Goal: Task Accomplishment & Management: Manage account settings

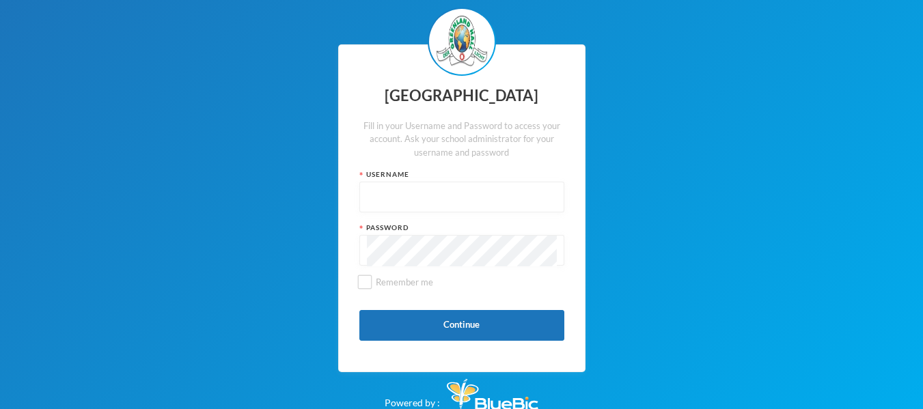
click at [435, 193] on input "text" at bounding box center [462, 197] width 190 height 31
type input "25c58"
click at [361, 282] on input "Remember me" at bounding box center [364, 282] width 14 height 14
checkbox input "false"
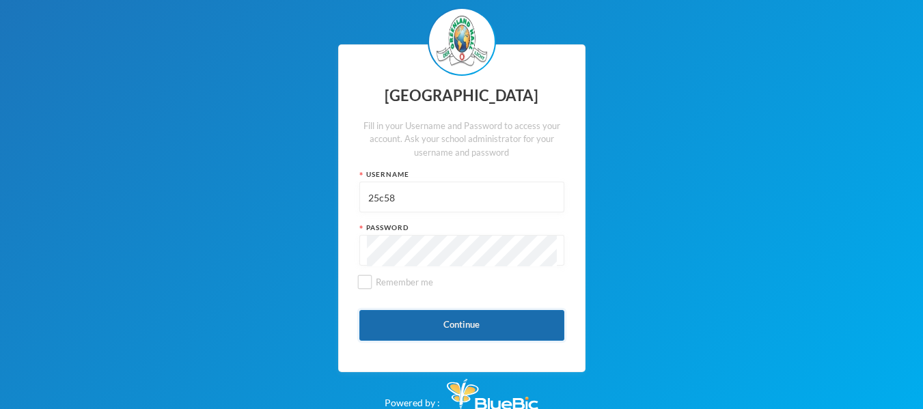
click at [450, 320] on button "Continue" at bounding box center [461, 325] width 205 height 31
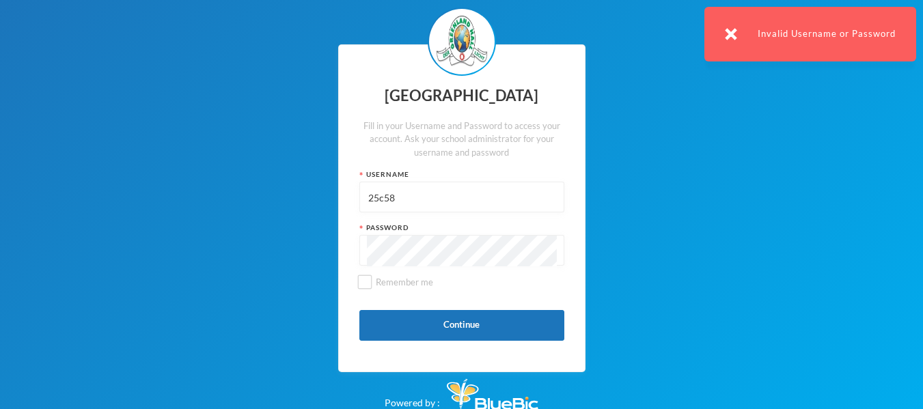
click at [368, 196] on input "25c58" at bounding box center [462, 197] width 190 height 31
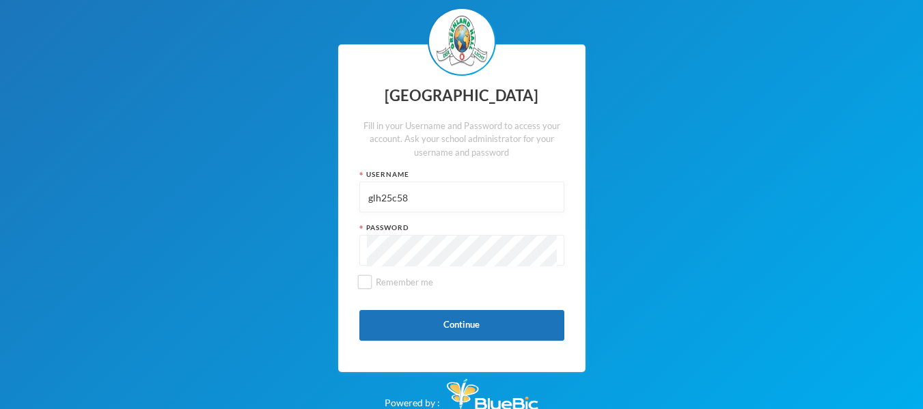
click at [359, 228] on div "Password" at bounding box center [461, 228] width 205 height 10
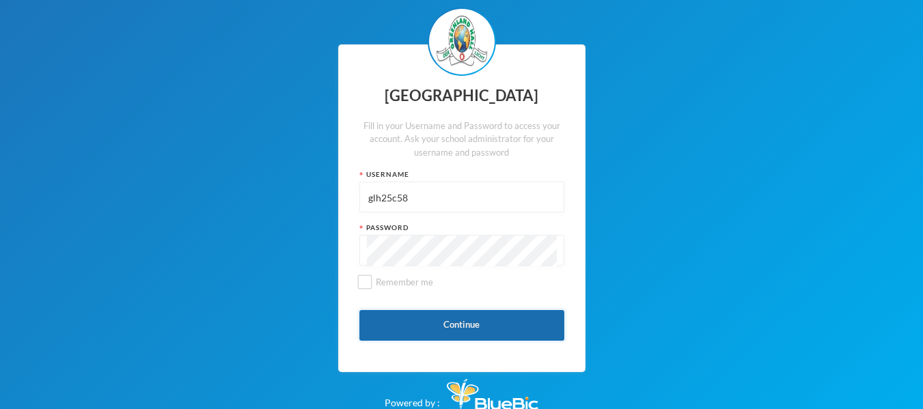
click at [401, 314] on button "Continue" at bounding box center [461, 325] width 205 height 31
click at [468, 322] on button "Continue" at bounding box center [461, 325] width 205 height 31
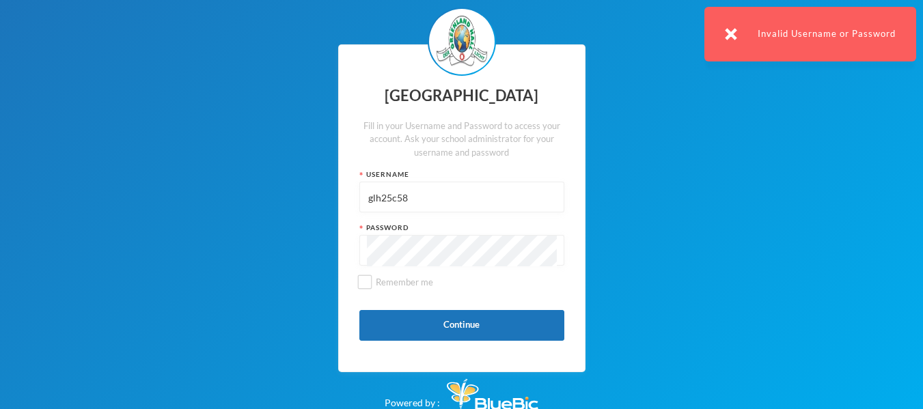
click at [473, 195] on input "glh25c58" at bounding box center [462, 197] width 190 height 31
type input "g"
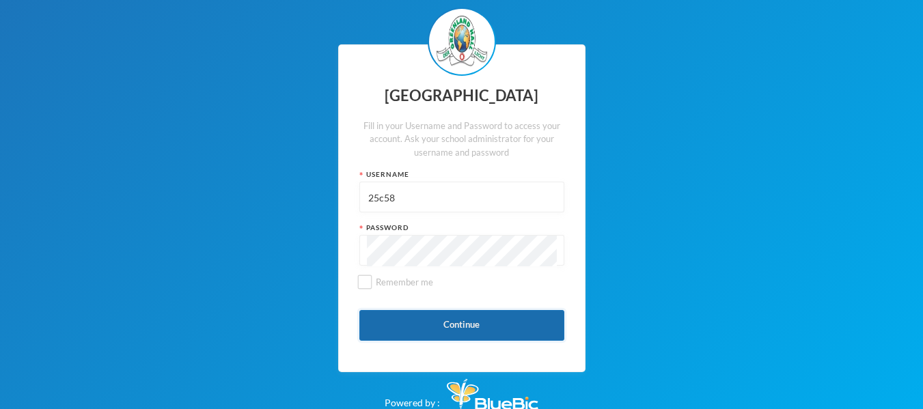
click at [437, 327] on button "Continue" at bounding box center [461, 325] width 205 height 31
click at [458, 321] on button "Continue" at bounding box center [461, 325] width 205 height 31
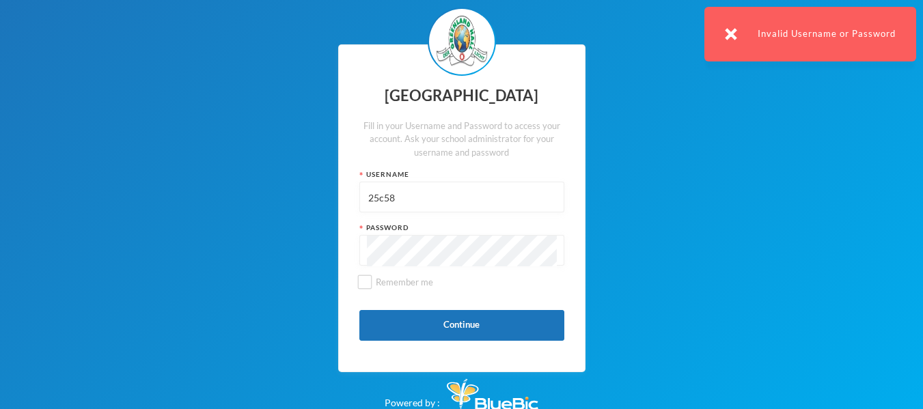
click at [410, 199] on input "25c58" at bounding box center [462, 197] width 190 height 31
type input "2"
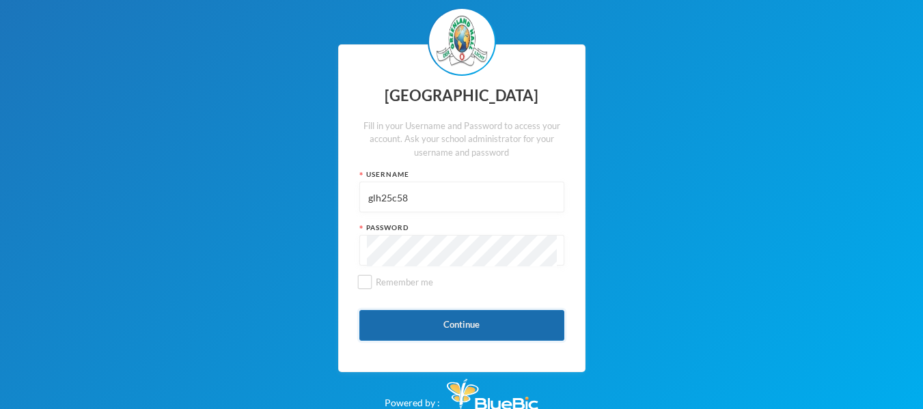
click at [439, 318] on button "Continue" at bounding box center [461, 325] width 205 height 31
click at [512, 332] on button "Continue" at bounding box center [461, 325] width 205 height 31
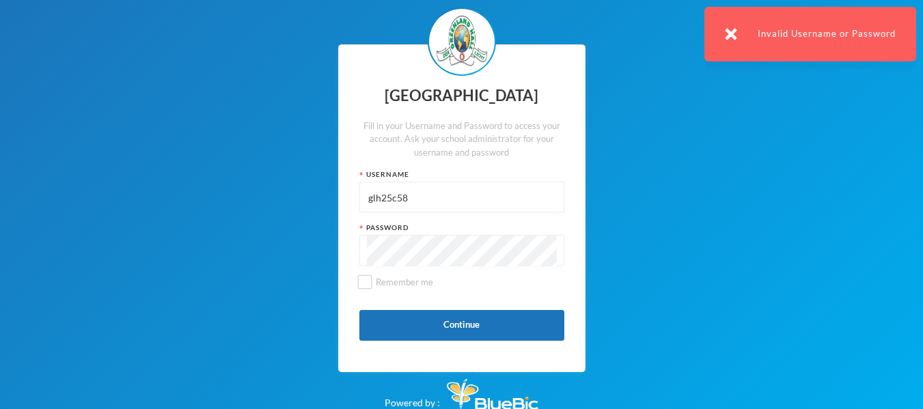
click at [732, 33] on img at bounding box center [731, 34] width 12 height 12
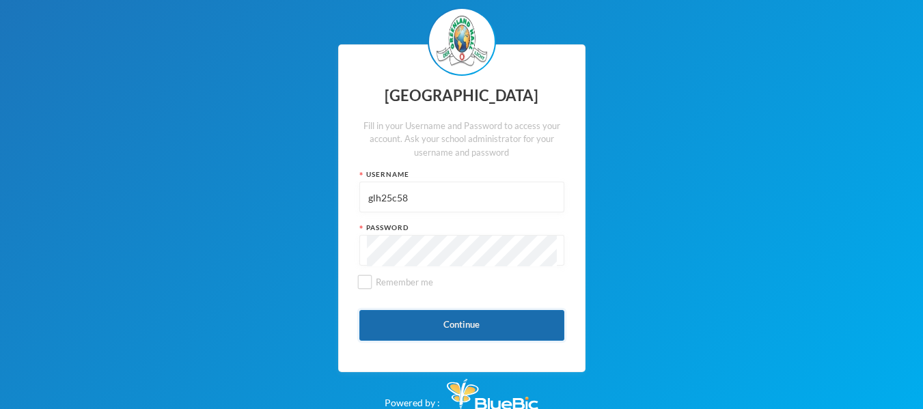
click at [439, 318] on button "Continue" at bounding box center [461, 325] width 205 height 31
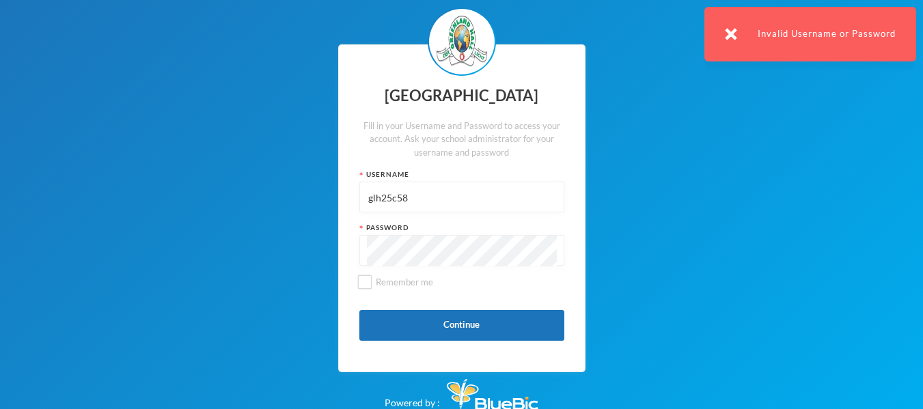
click at [473, 202] on input "glh25c58" at bounding box center [462, 197] width 190 height 31
type input "g"
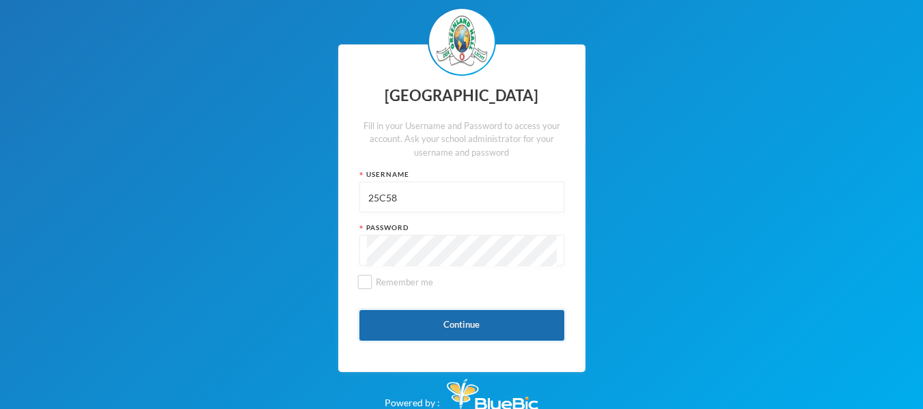
click at [511, 333] on button "Continue" at bounding box center [461, 325] width 205 height 31
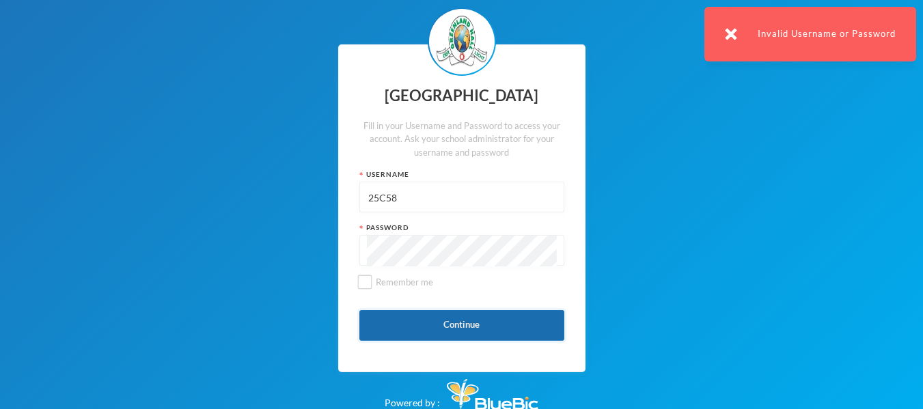
click at [511, 333] on button "Continue" at bounding box center [461, 325] width 205 height 31
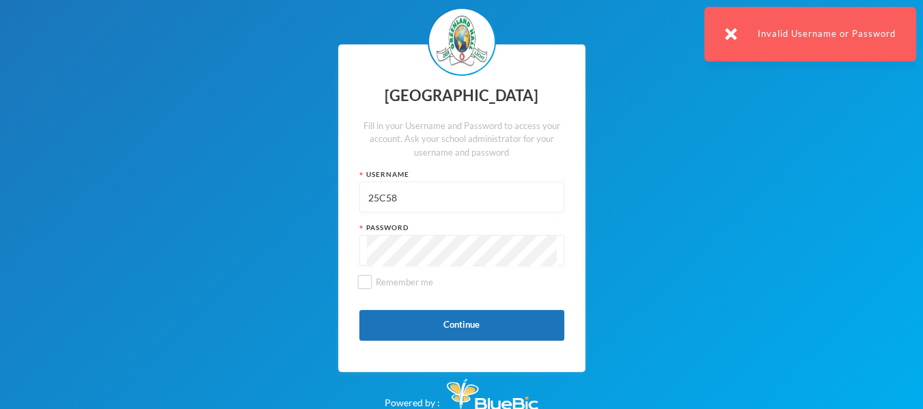
click at [481, 204] on input "25C58" at bounding box center [462, 197] width 190 height 31
type input "2"
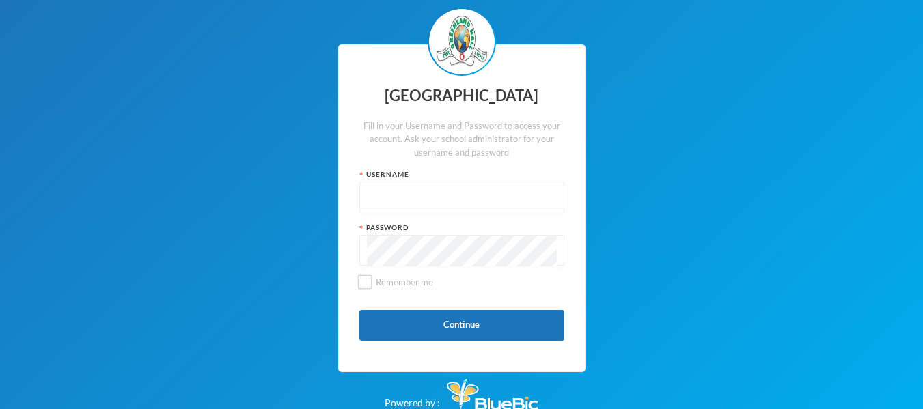
click at [470, 184] on input "text" at bounding box center [462, 197] width 190 height 31
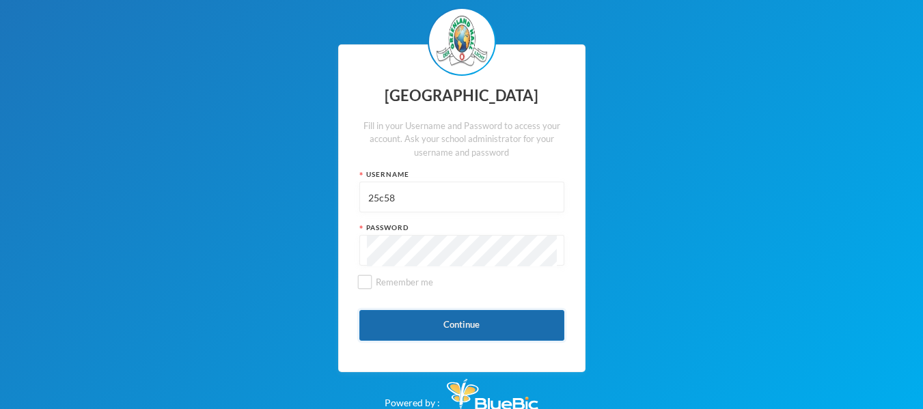
click at [513, 325] on button "Continue" at bounding box center [461, 325] width 205 height 31
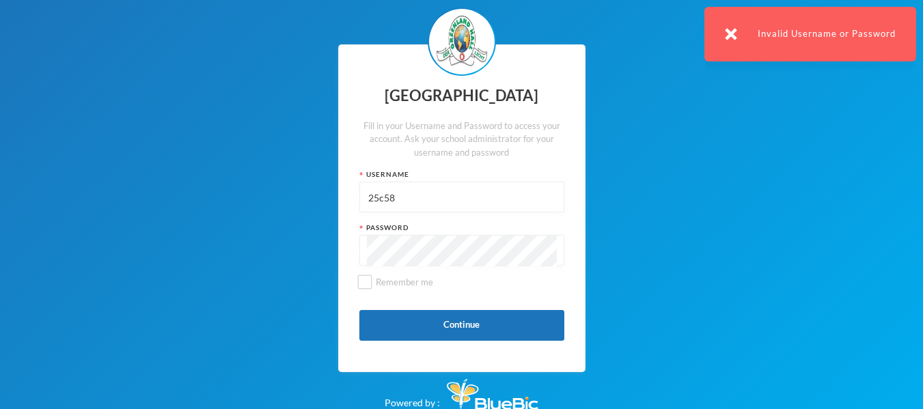
click at [368, 193] on input "25c58" at bounding box center [462, 197] width 190 height 31
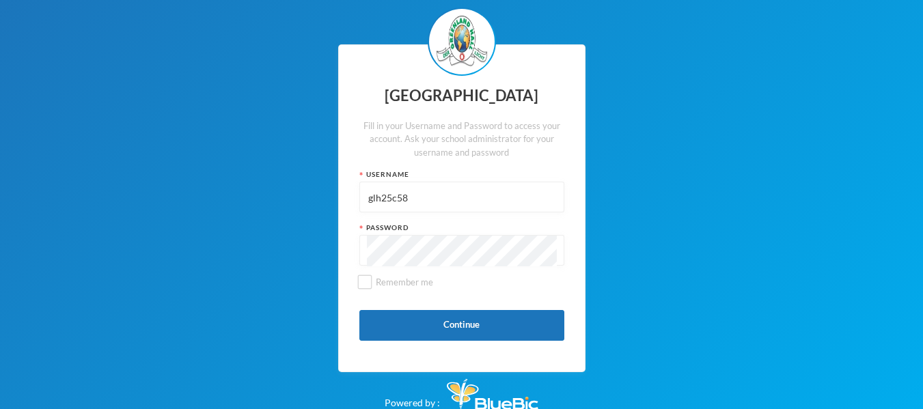
click at [458, 204] on input "glh25c58" at bounding box center [462, 197] width 190 height 31
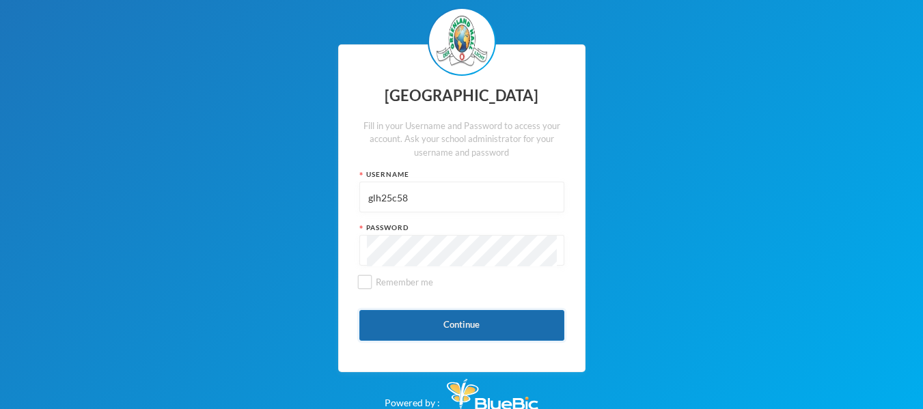
type input "glh25c58"
click at [460, 329] on button "Continue" at bounding box center [461, 325] width 205 height 31
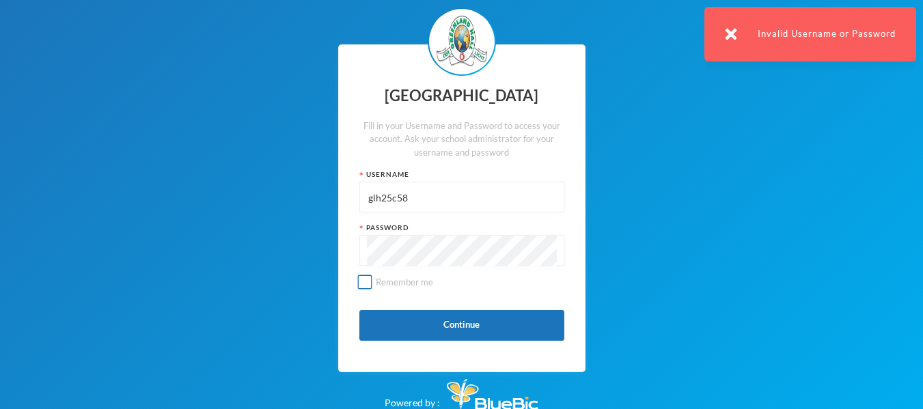
click at [370, 284] on input "Remember me" at bounding box center [364, 282] width 14 height 14
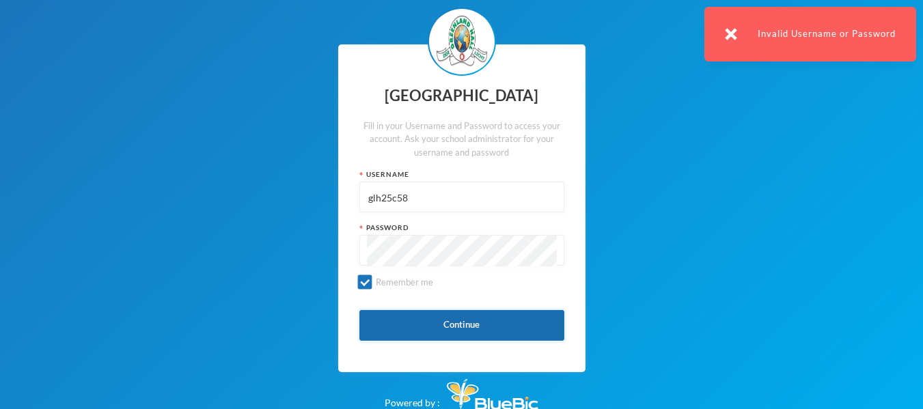
click at [412, 329] on button "Continue" at bounding box center [461, 325] width 205 height 31
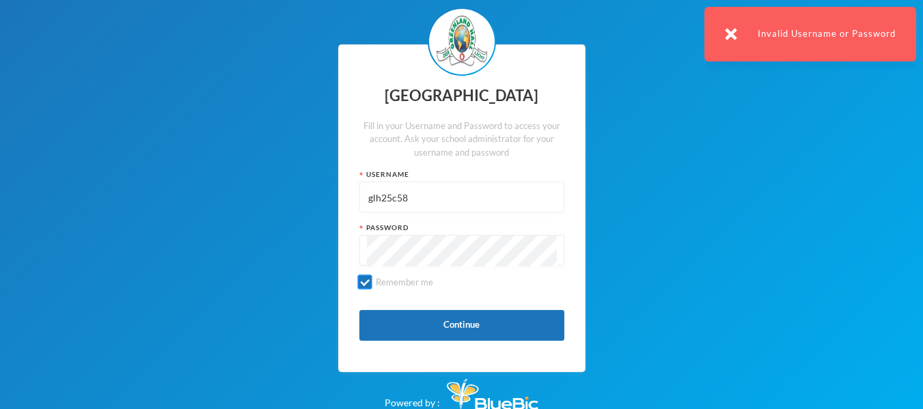
click at [368, 278] on input "Remember me" at bounding box center [364, 282] width 14 height 14
checkbox input "false"
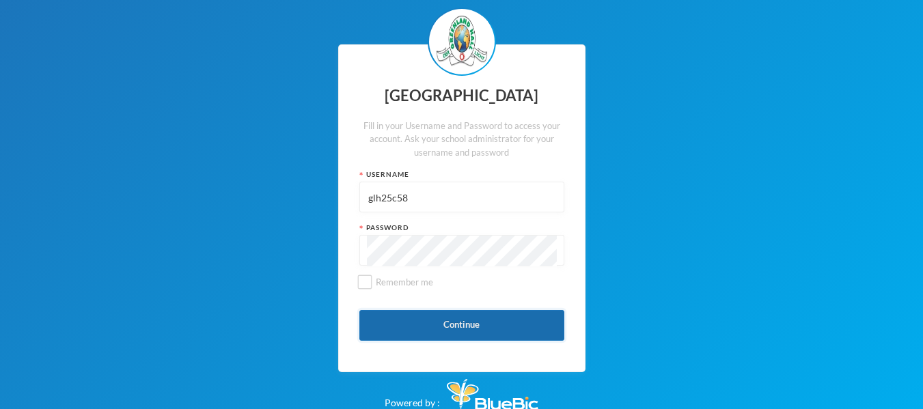
click at [442, 335] on button "Continue" at bounding box center [461, 325] width 205 height 31
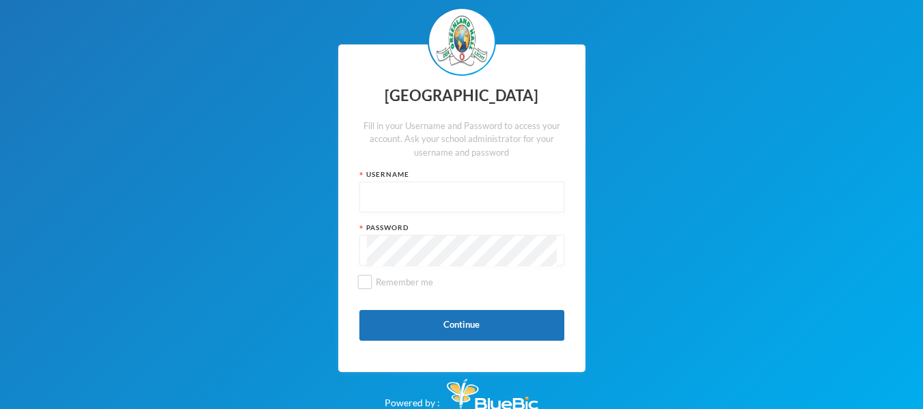
click at [451, 204] on input "text" at bounding box center [462, 197] width 190 height 31
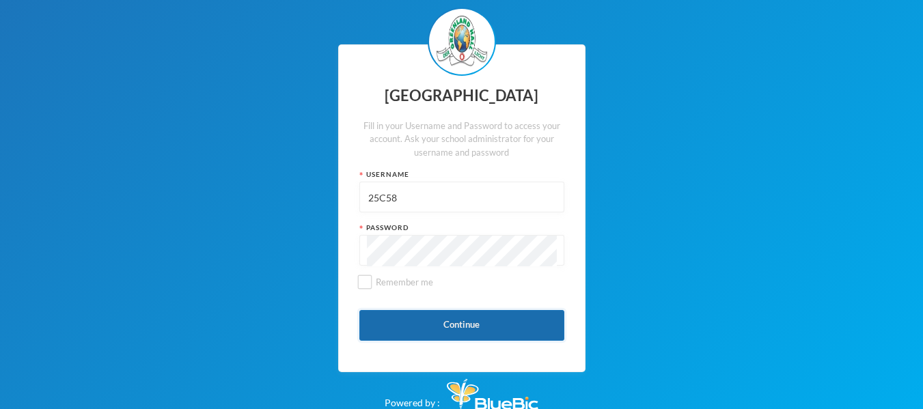
click at [466, 325] on button "Continue" at bounding box center [461, 325] width 205 height 31
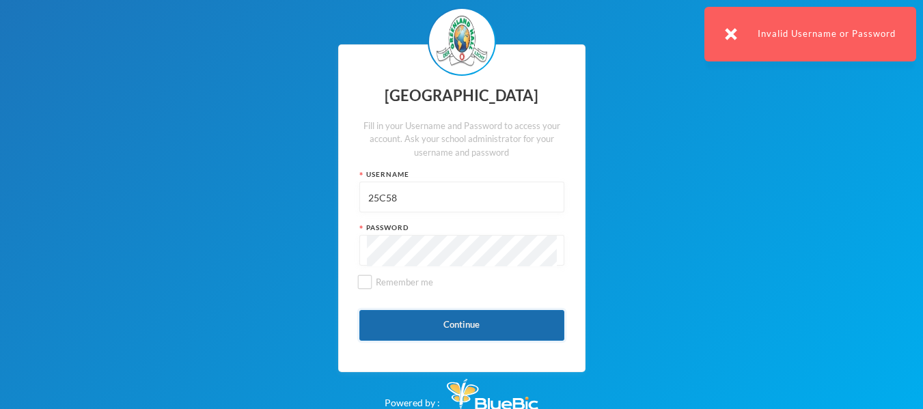
click at [436, 324] on button "Continue" at bounding box center [461, 325] width 205 height 31
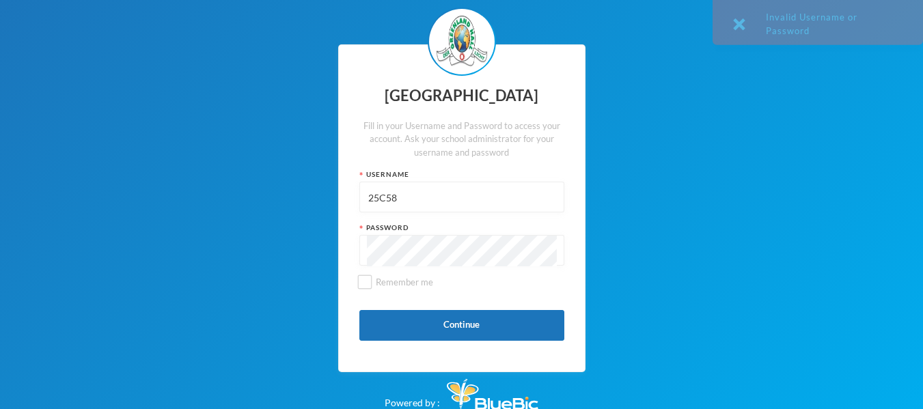
click at [368, 196] on input "25C58" at bounding box center [462, 197] width 190 height 31
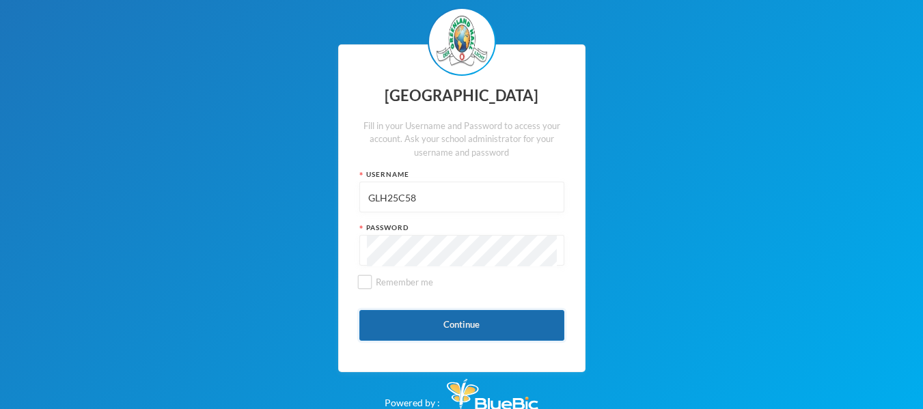
click at [423, 322] on button "Continue" at bounding box center [461, 325] width 205 height 31
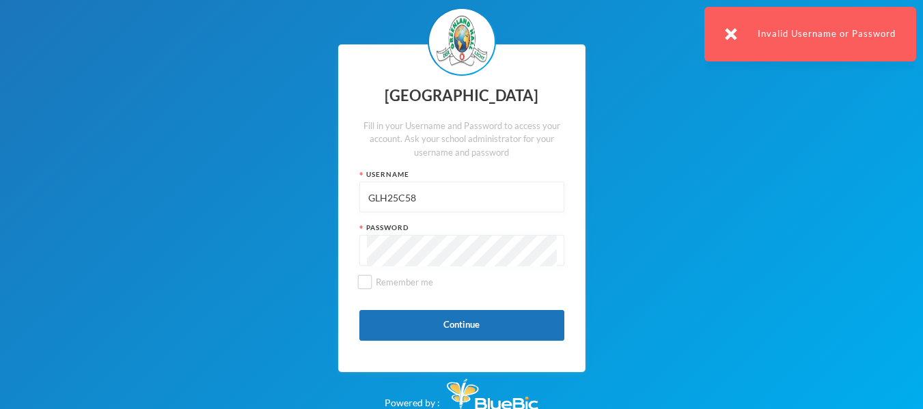
click at [384, 197] on input "GLH25C58" at bounding box center [462, 197] width 190 height 31
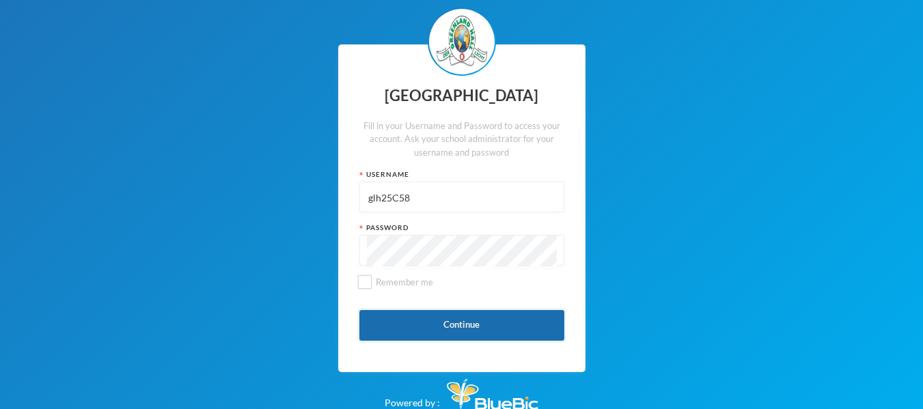
click at [459, 321] on button "Continue" at bounding box center [461, 325] width 205 height 31
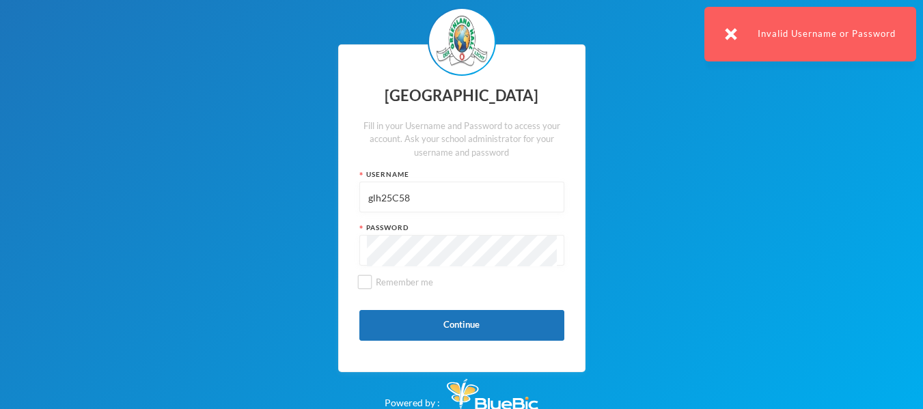
click at [399, 196] on input "glh25C58" at bounding box center [462, 197] width 190 height 31
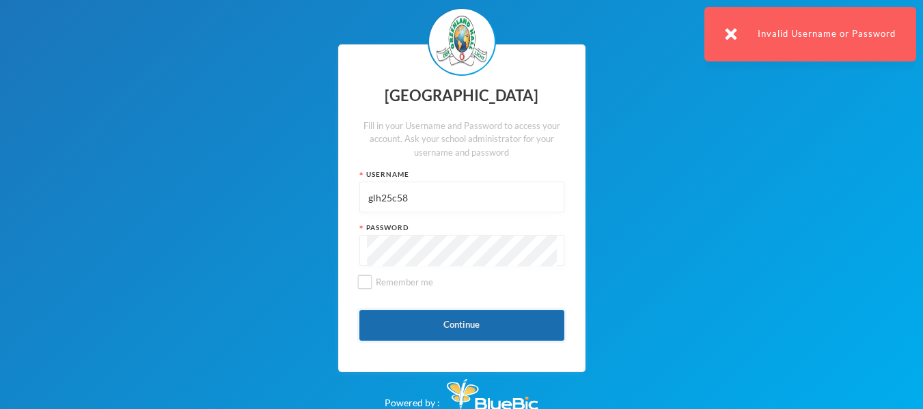
click at [501, 340] on button "Continue" at bounding box center [461, 325] width 205 height 31
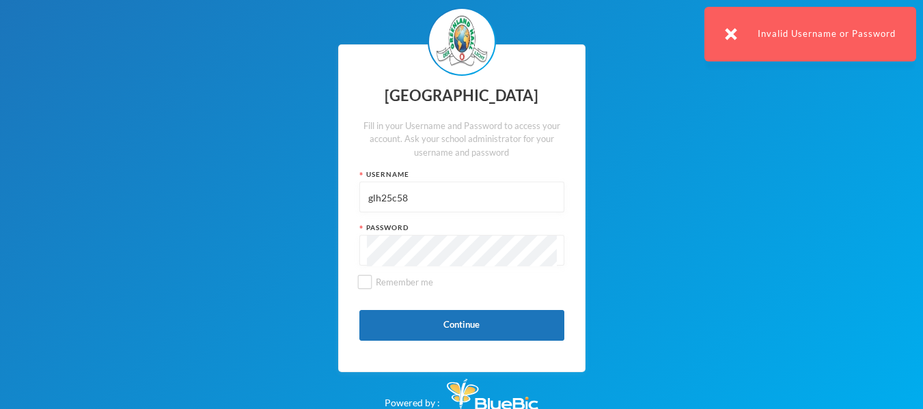
click at [430, 205] on input "glh25c58" at bounding box center [462, 197] width 190 height 31
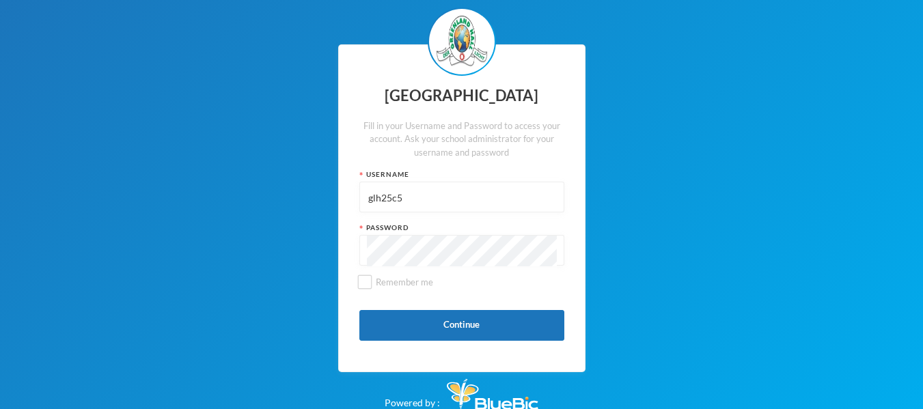
type input "glh25c58"
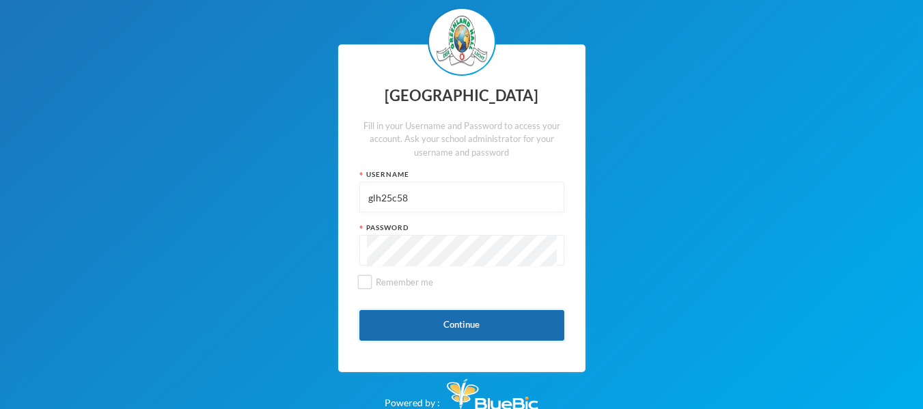
click at [423, 327] on button "Continue" at bounding box center [461, 325] width 205 height 31
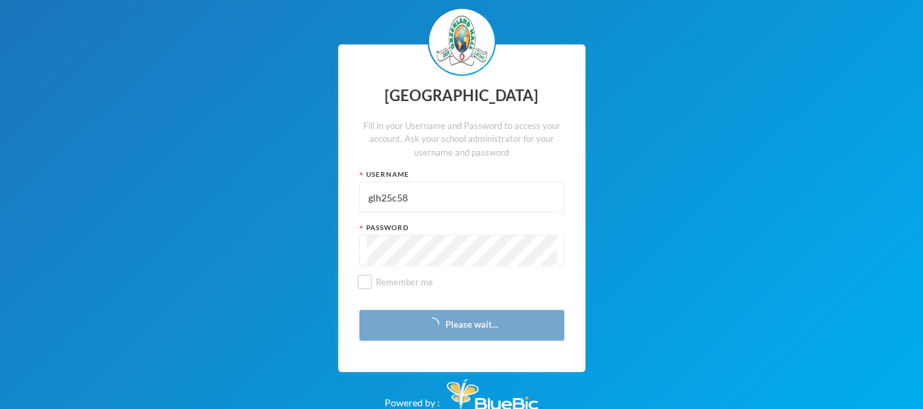
click at [359, 310] on button "Please wait..." at bounding box center [461, 325] width 205 height 31
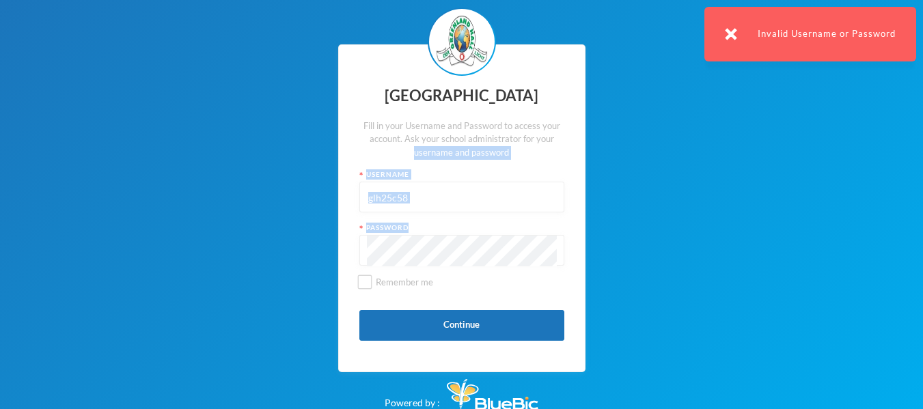
drag, startPoint x: 265, startPoint y: 158, endPoint x: 355, endPoint y: 271, distance: 143.9
click at [355, 271] on div "Greenland Hall Fill in your Username and Password to access your account. Ask y…" at bounding box center [461, 208] width 923 height 417
click at [268, 223] on div "Greenland Hall Fill in your Username and Password to access your account. Ask y…" at bounding box center [461, 208] width 923 height 417
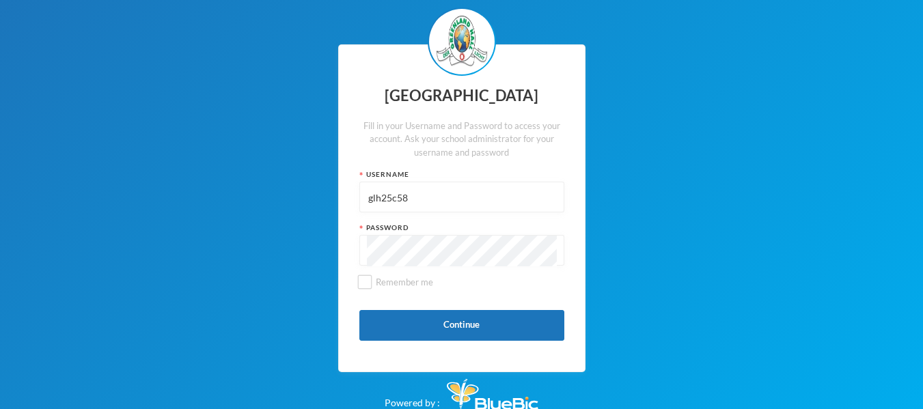
click at [361, 230] on div "Password" at bounding box center [461, 228] width 205 height 10
drag, startPoint x: 361, startPoint y: 230, endPoint x: 437, endPoint y: 221, distance: 75.6
click at [437, 221] on div "Greenland Hall Fill in your Username and Password to access your account. Ask y…" at bounding box center [461, 208] width 247 height 328
click at [191, 87] on div "Greenland Hall Fill in your Username and Password to access your account. Ask y…" at bounding box center [461, 208] width 923 height 417
